Goal: Obtain resource: Download file/media

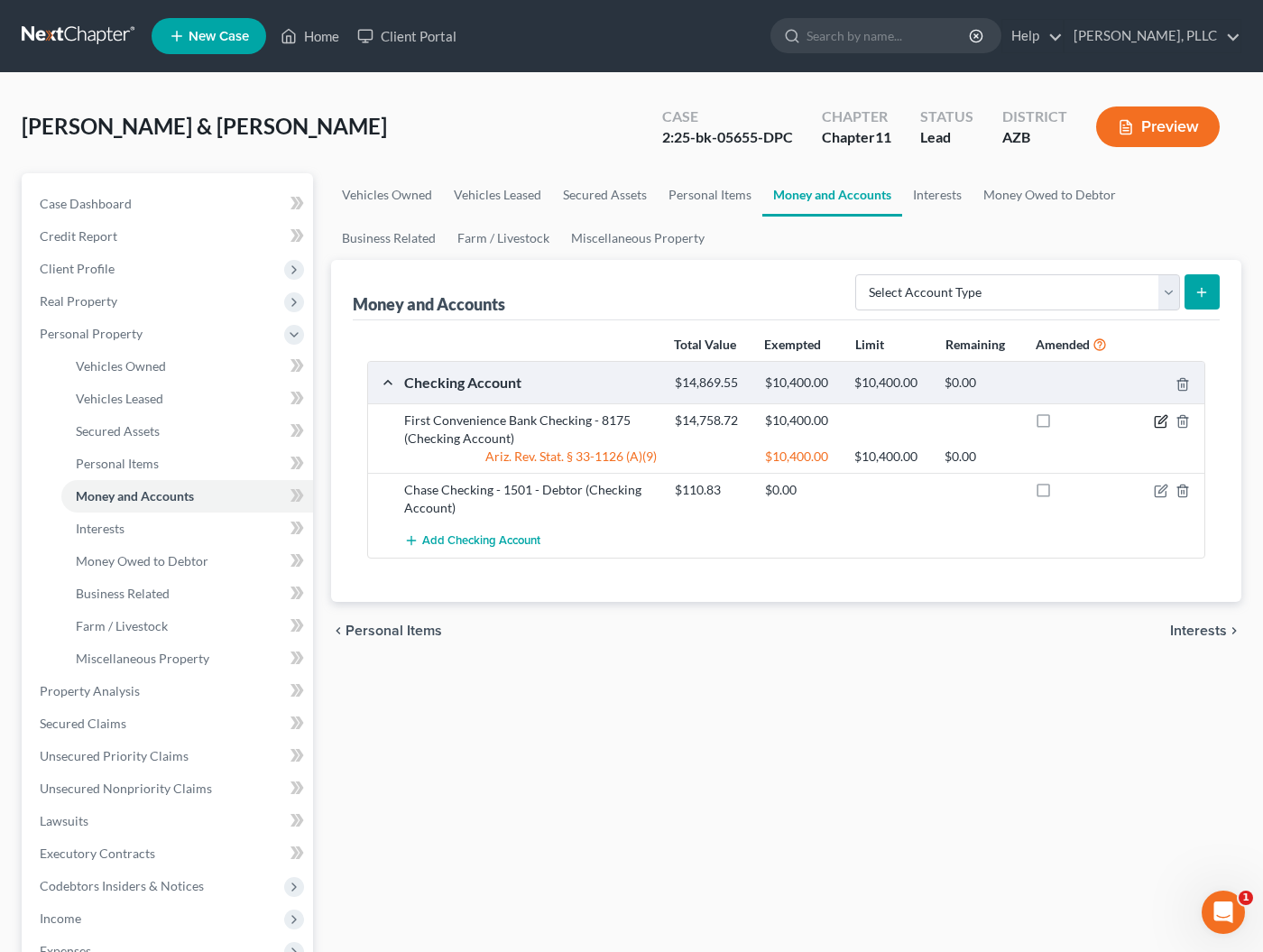
click at [1164, 419] on icon "button" at bounding box center [1162, 419] width 8 height 8
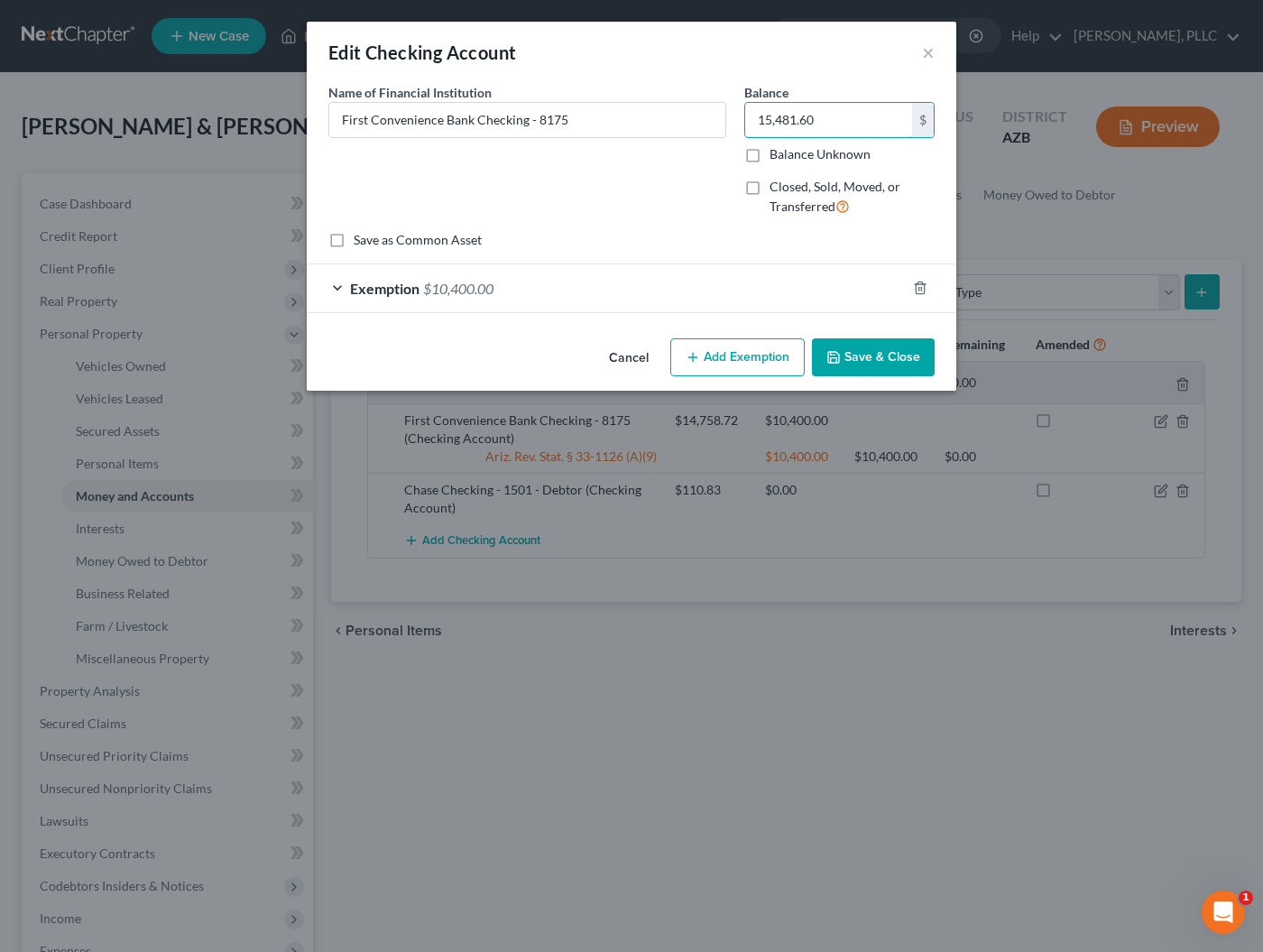
type input "15,481.60"
click at [868, 363] on button "Save & Close" at bounding box center [873, 357] width 123 height 38
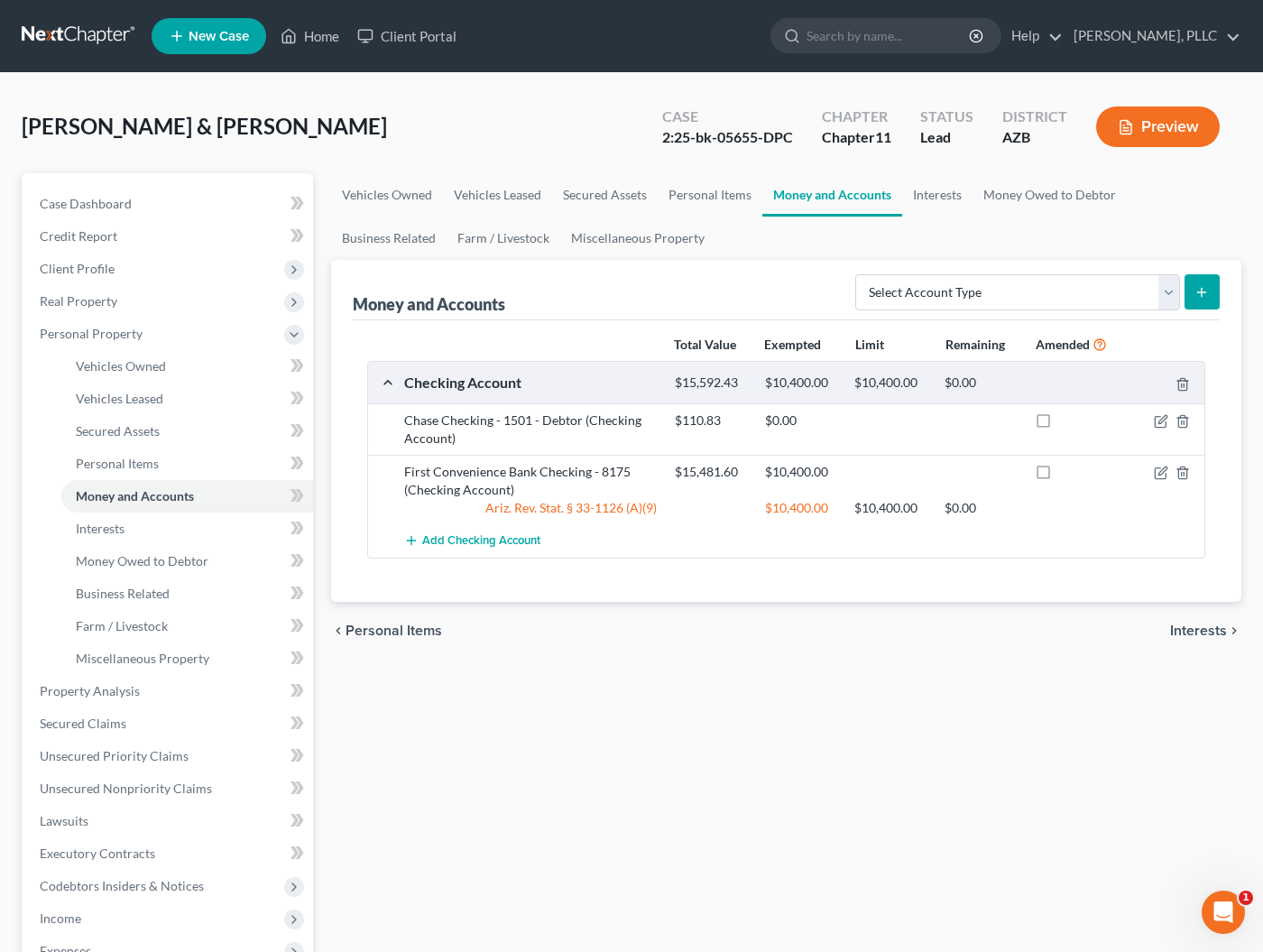
click at [1060, 476] on label at bounding box center [1060, 476] width 0 height 0
click at [1068, 471] on input "checkbox" at bounding box center [1073, 468] width 12 height 12
checkbox input "true"
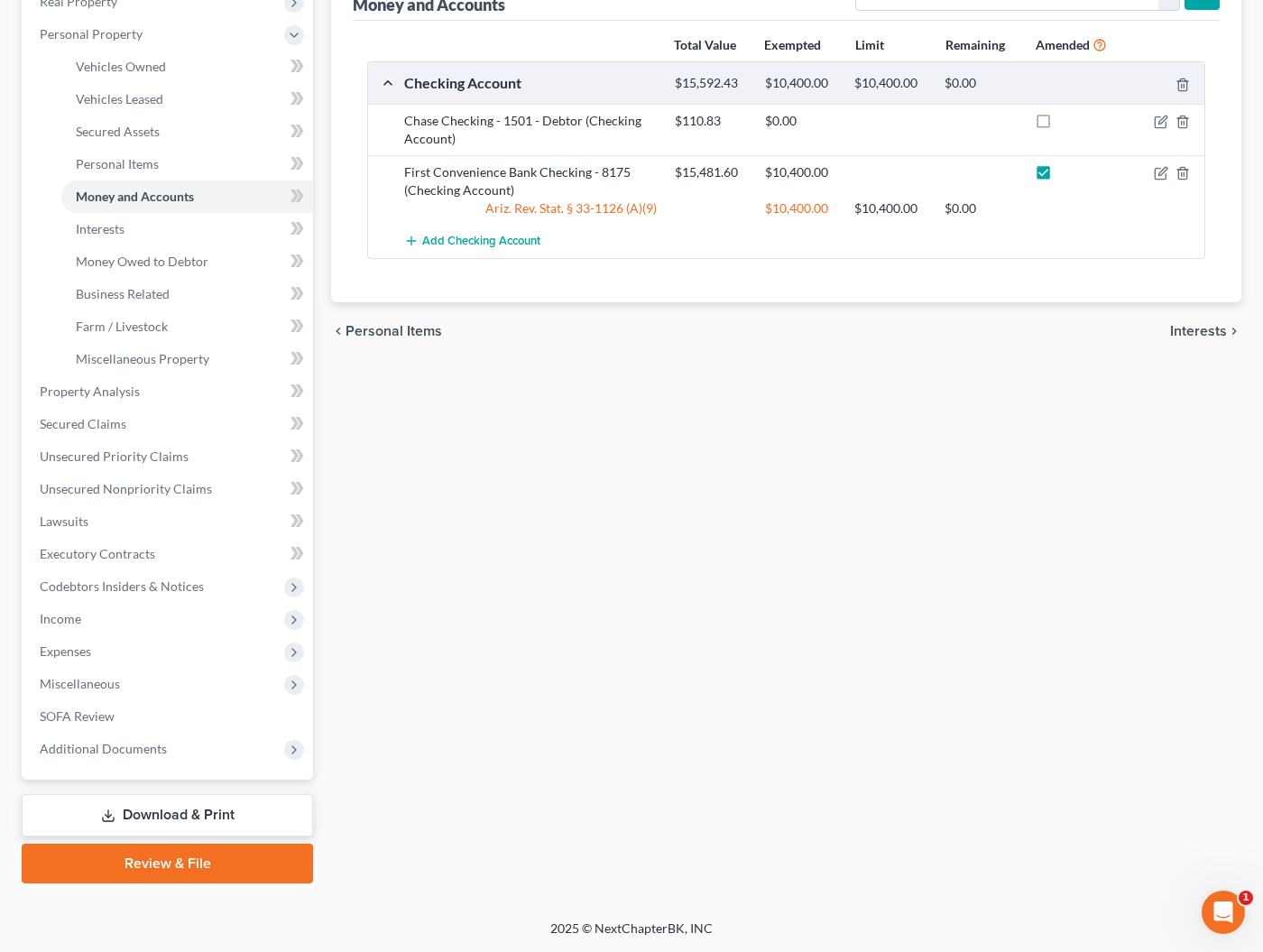
click at [147, 806] on link "Download & Print" at bounding box center [167, 815] width 291 height 43
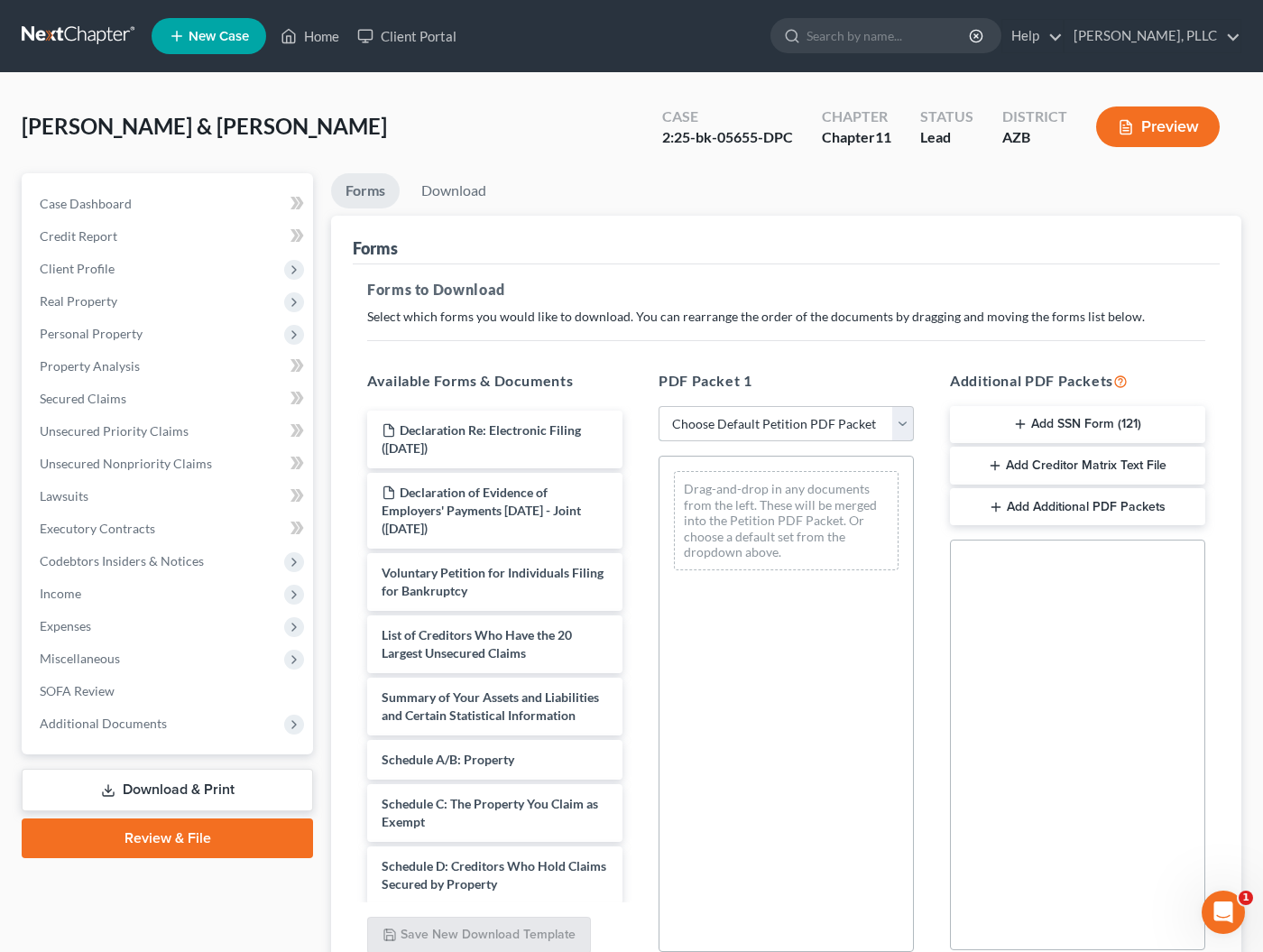
select select "2"
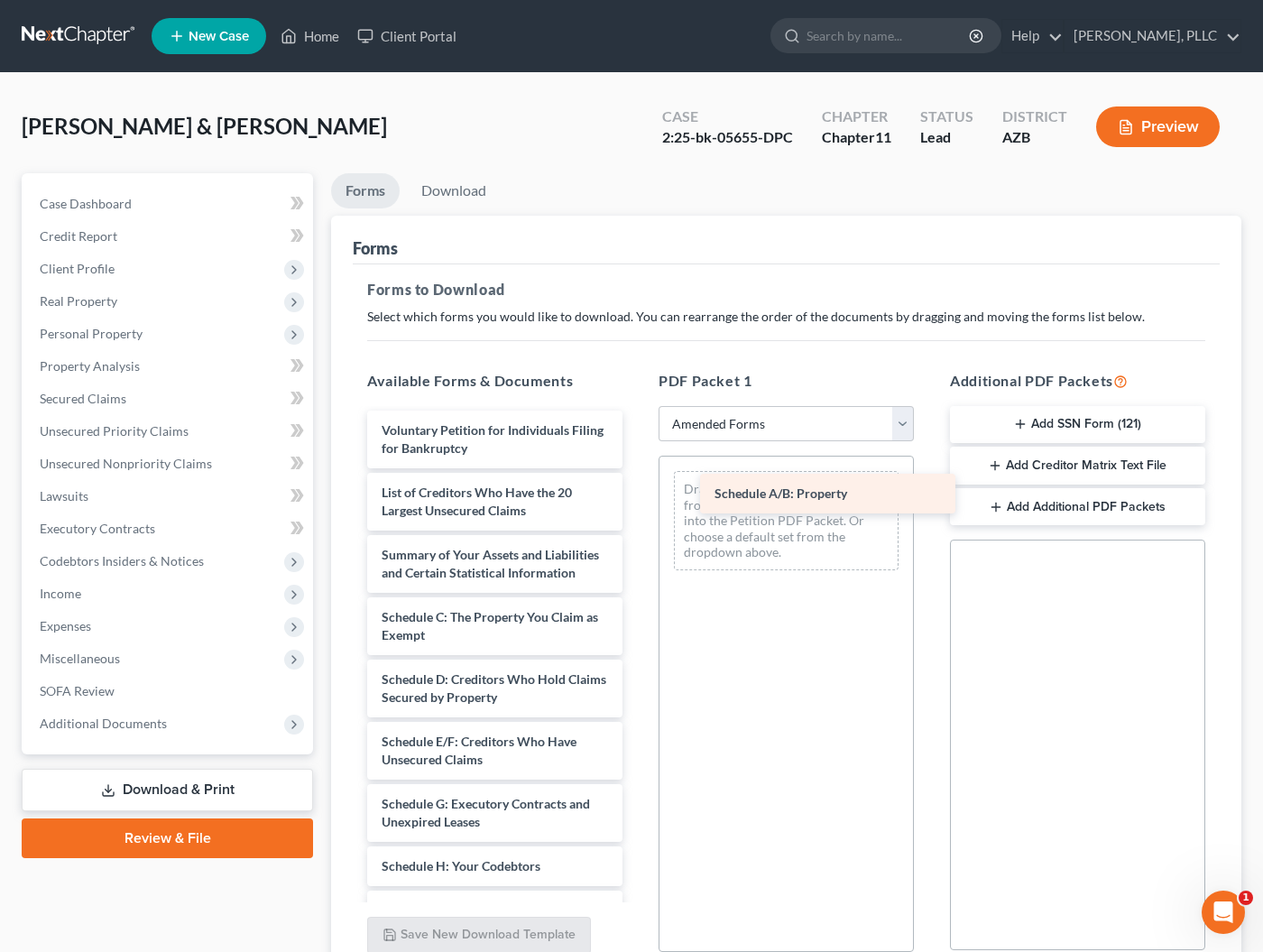
drag, startPoint x: 442, startPoint y: 620, endPoint x: 773, endPoint y: 495, distance: 353.8
click at [638, 495] on div "Schedule A/B: Property Voluntary Petition for Individuals Filing for Bankruptcy…" at bounding box center [494, 884] width 284 height 946
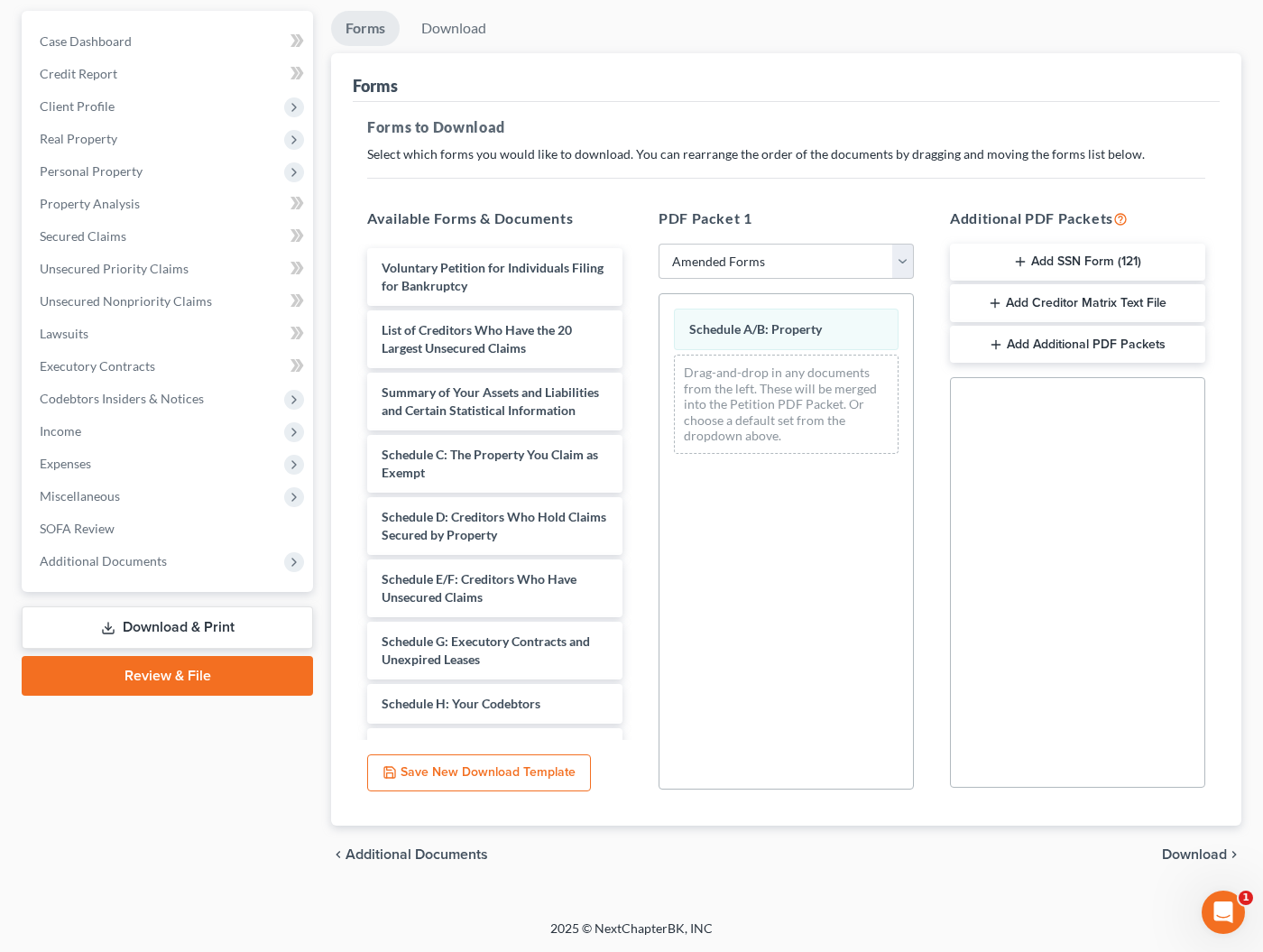
scroll to position [163, 0]
click at [1217, 853] on span "Download" at bounding box center [1195, 855] width 65 height 15
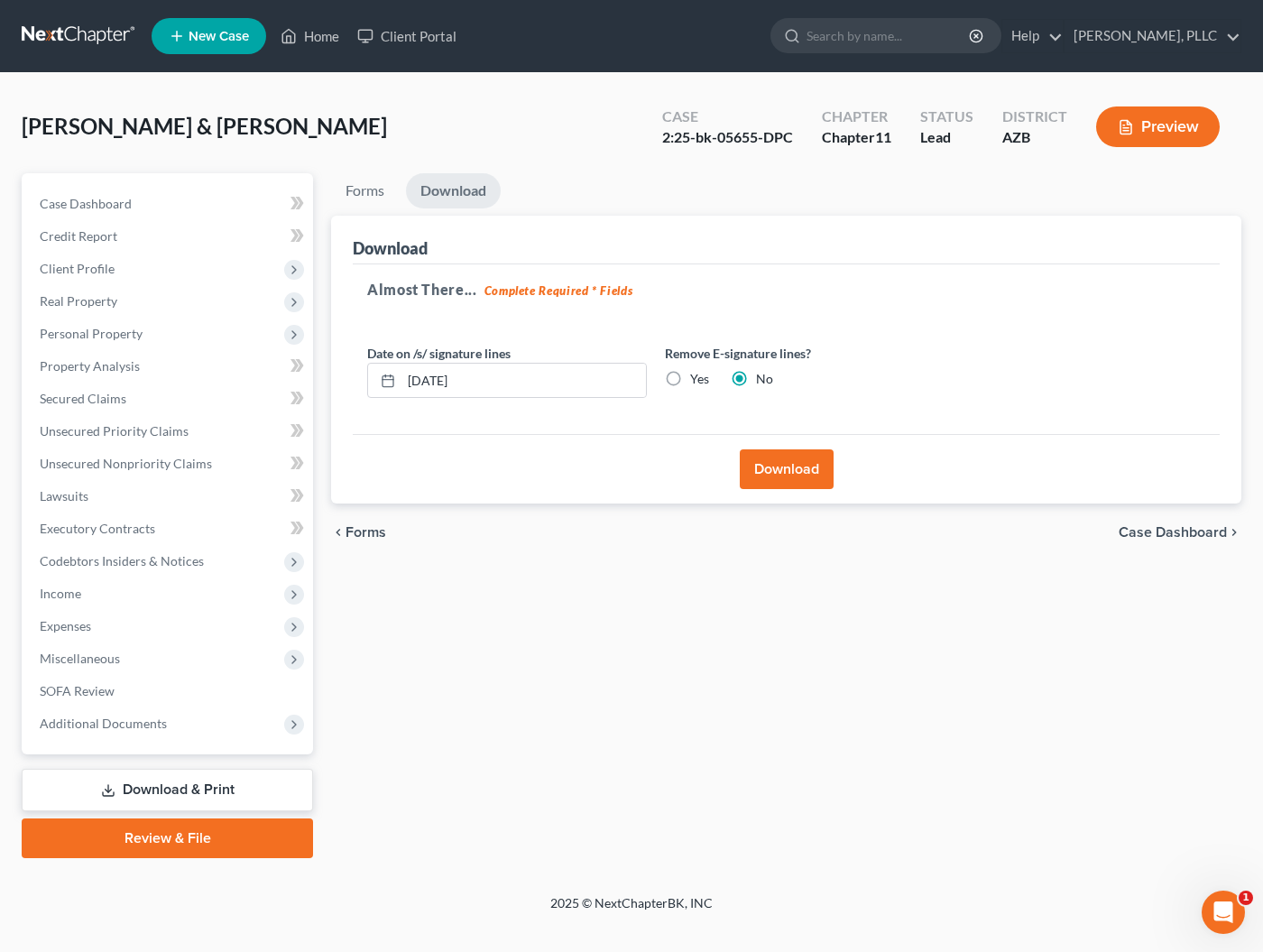
click at [800, 475] on button "Download" at bounding box center [786, 469] width 93 height 40
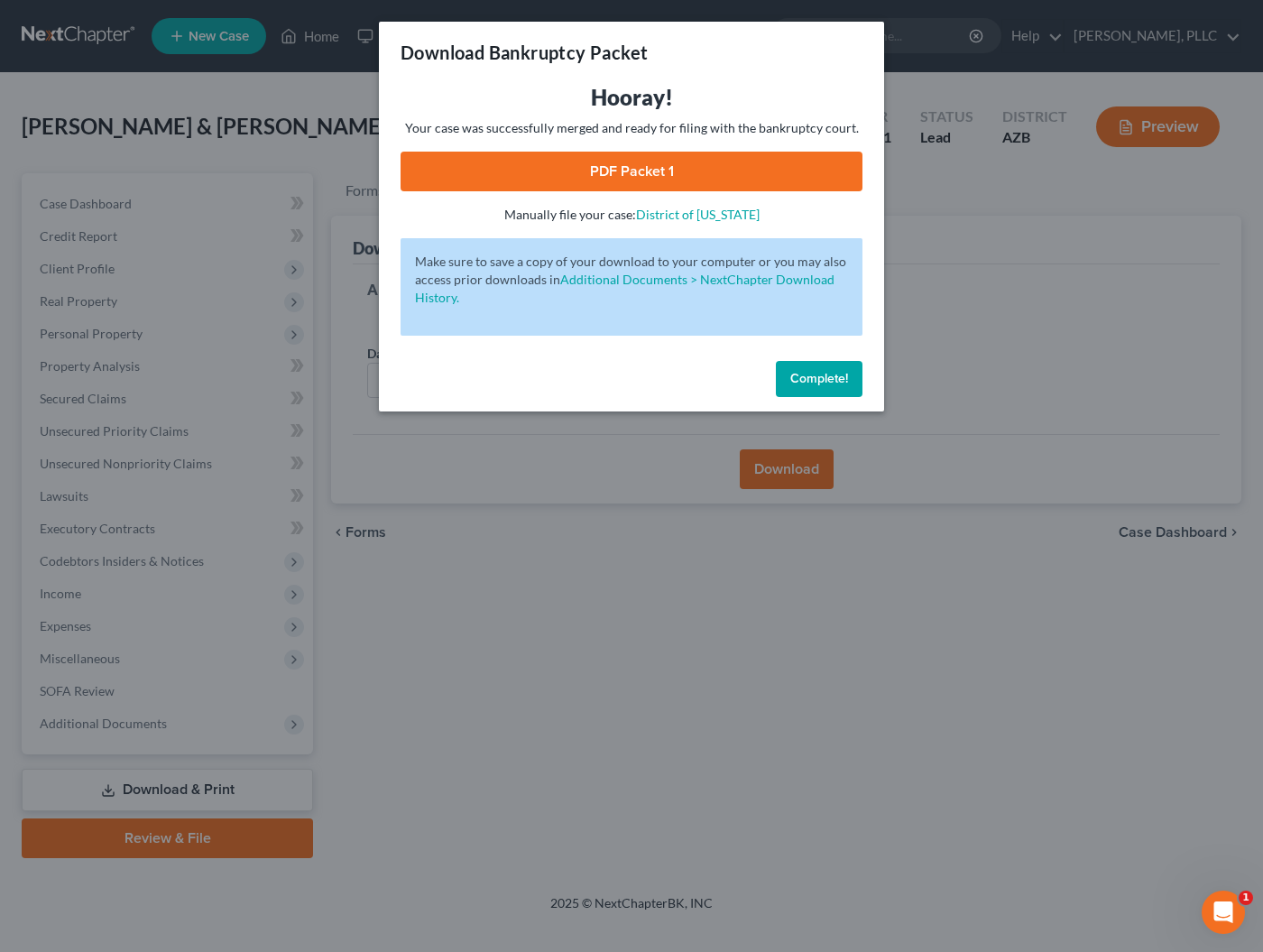
click at [675, 182] on link "PDF Packet 1" at bounding box center [631, 171] width 462 height 40
